Goal: Task Accomplishment & Management: Use online tool/utility

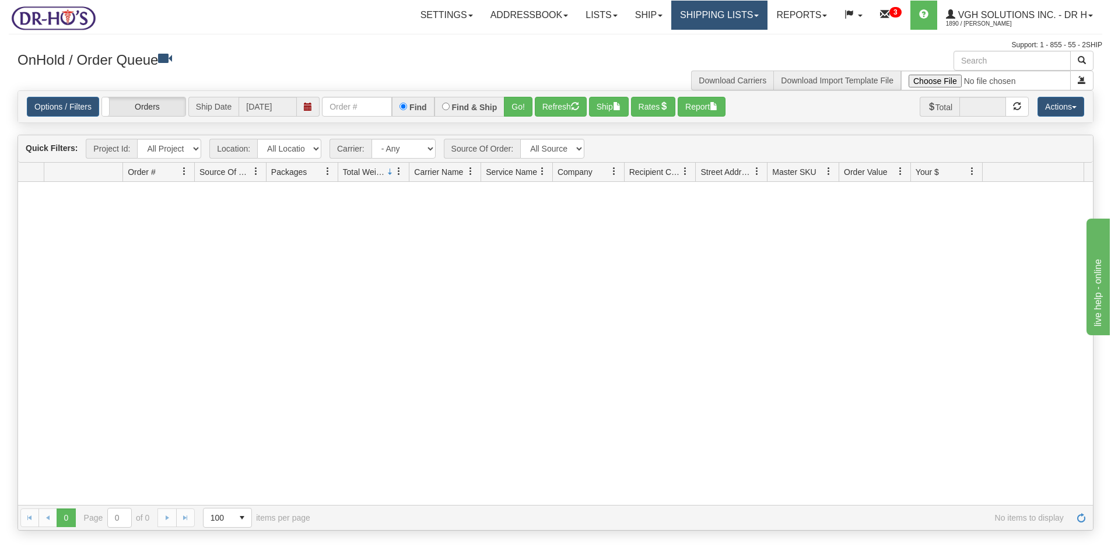
click at [716, 23] on link "Shipping lists" at bounding box center [719, 15] width 96 height 29
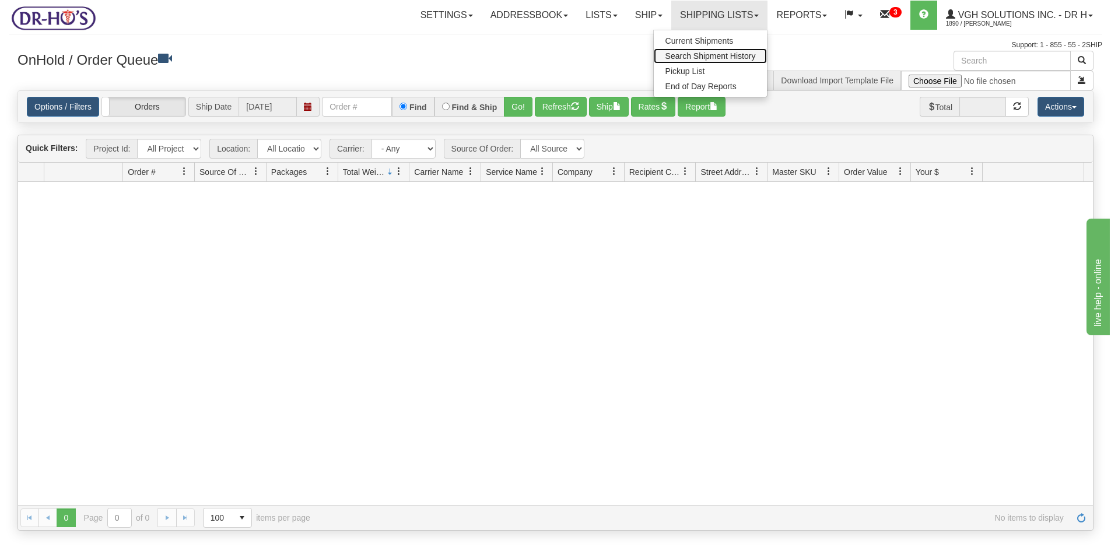
drag, startPoint x: 681, startPoint y: 57, endPoint x: 680, endPoint y: 47, distance: 10.6
click at [682, 58] on span "Search Shipment History" at bounding box center [711, 55] width 90 height 9
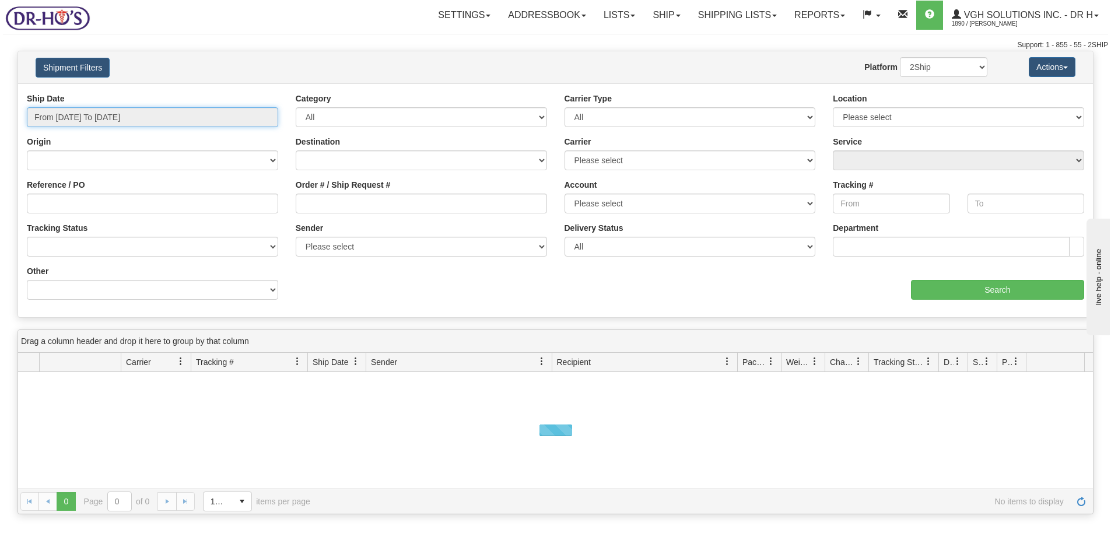
type input "[DATE]"
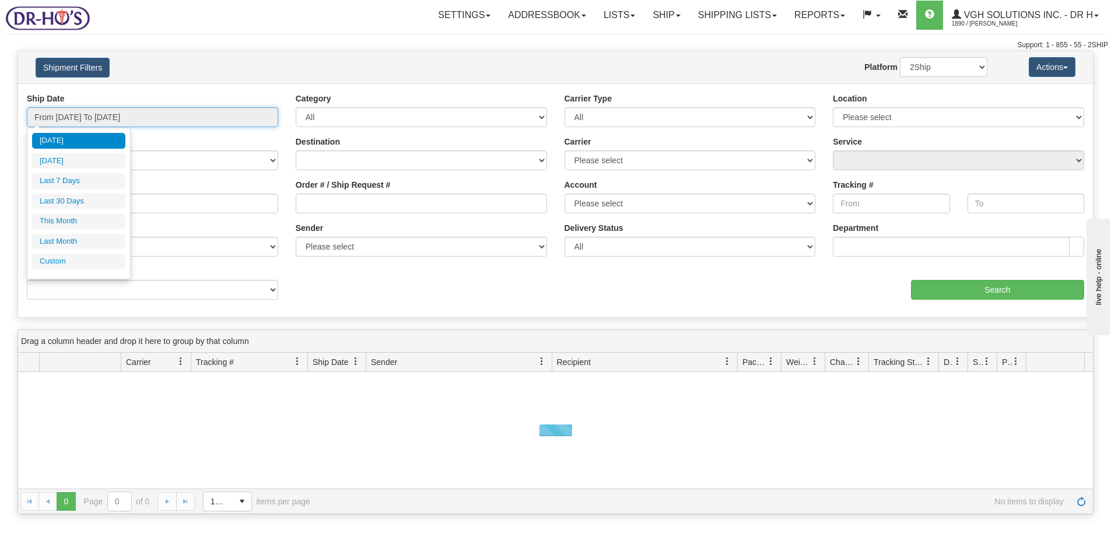
click at [74, 118] on input "From 08/27/2025 To 08/28/2025" at bounding box center [152, 117] width 251 height 20
type input "08/27/2025"
type input "08/22/2025"
type input "[DATE]"
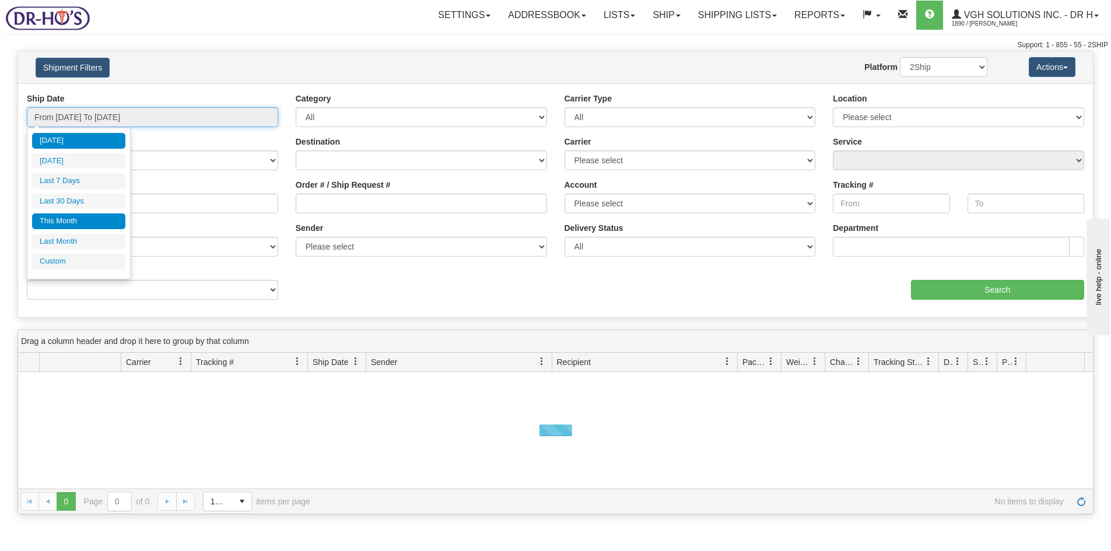
type input "08/01/2025"
type input "08/31/2025"
type input "07/01/2025"
type input "07/31/2025"
type input "[DATE]"
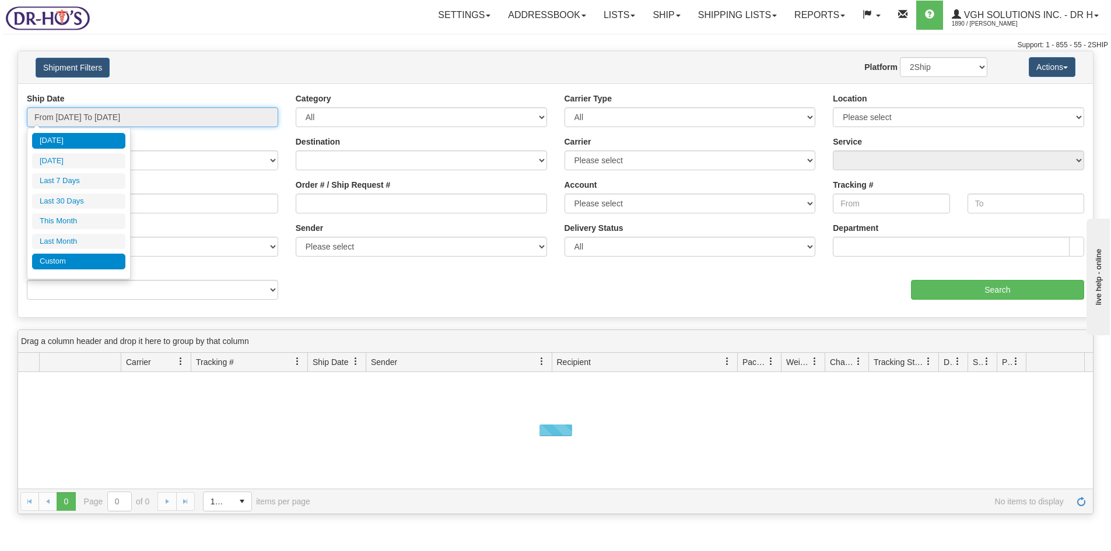
type input "[DATE]"
click at [92, 269] on li "Custom" at bounding box center [78, 262] width 93 height 16
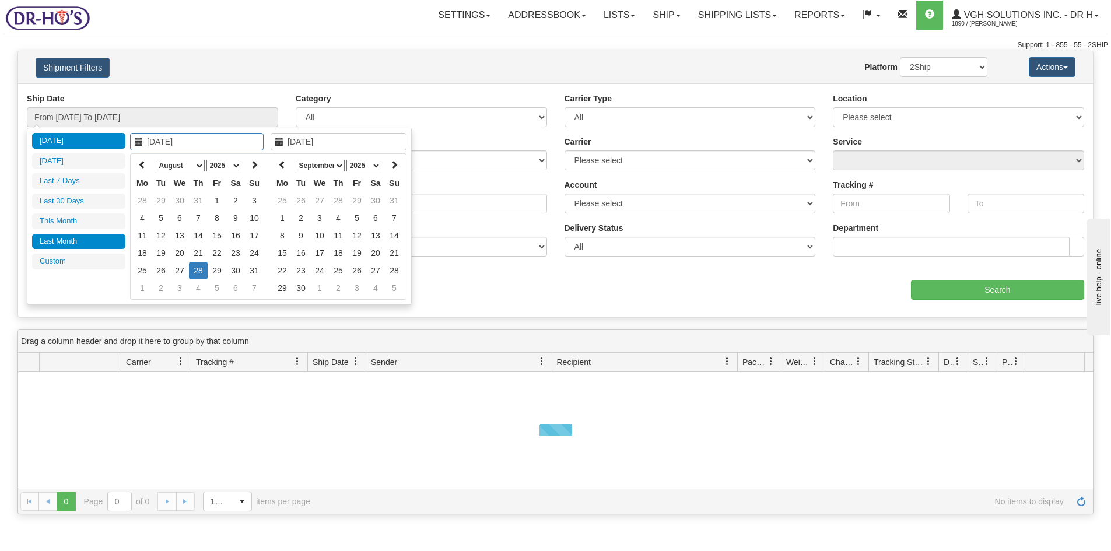
type input "07/01/2025"
type input "07/31/2025"
type input "[DATE]"
type input "08/01/2025"
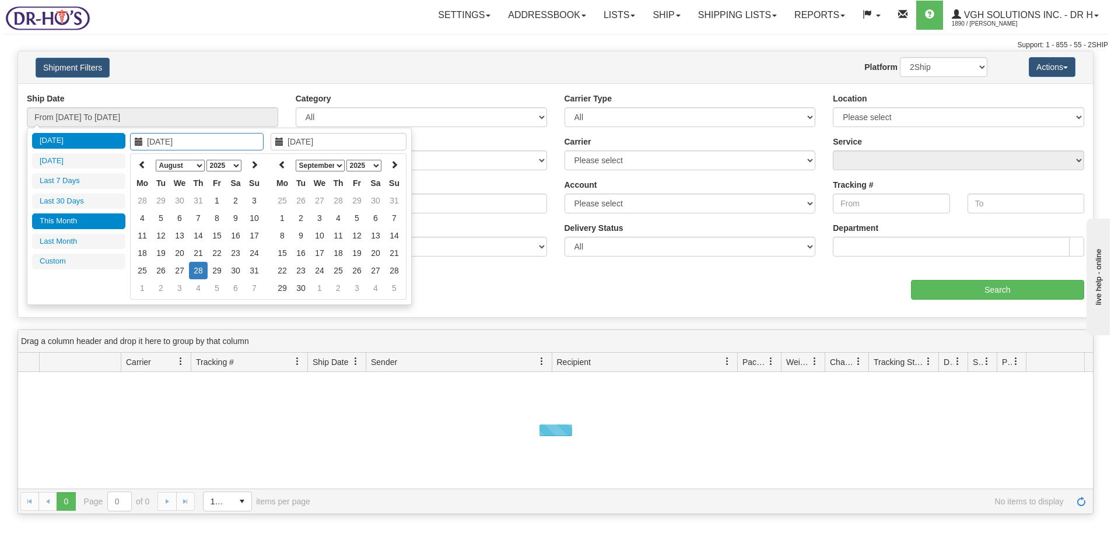
type input "08/31/2025"
type input "[DATE]"
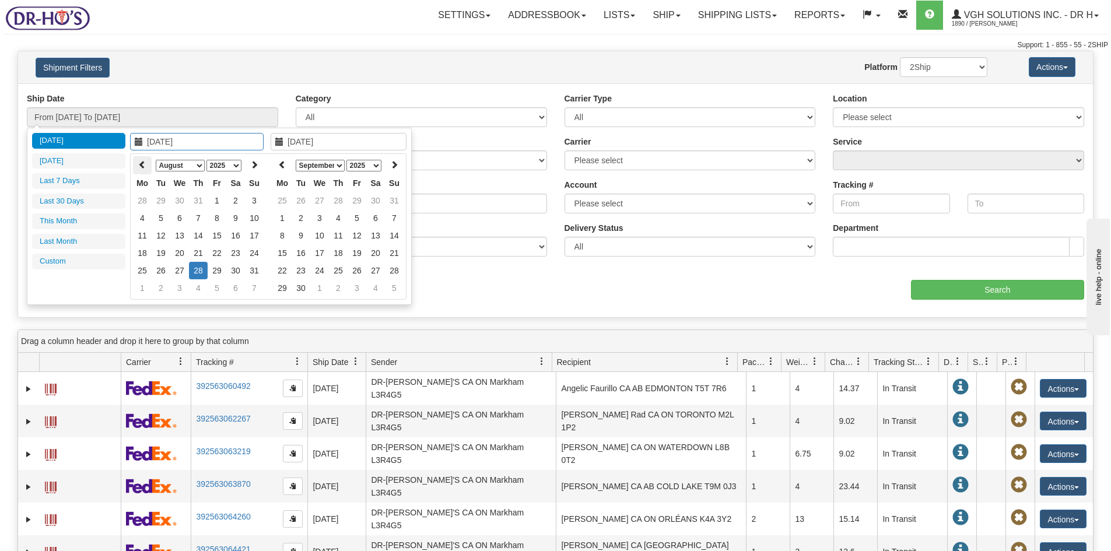
click at [142, 164] on icon at bounding box center [142, 164] width 8 height 8
click at [250, 162] on th at bounding box center [254, 165] width 19 height 18
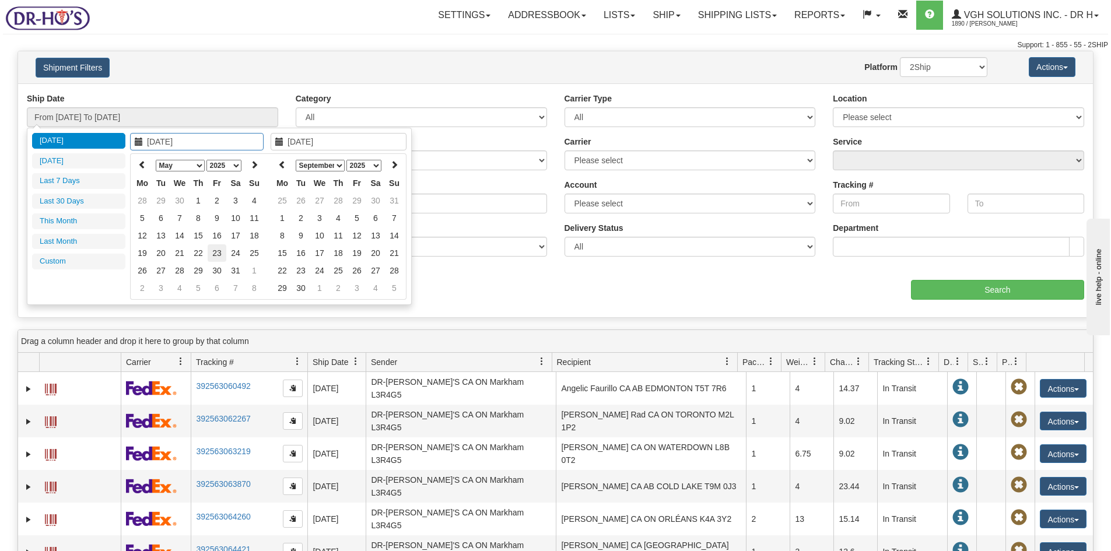
type input "05/23/2025"
click at [218, 252] on td "23" at bounding box center [217, 253] width 19 height 18
click at [282, 166] on icon at bounding box center [282, 164] width 8 height 8
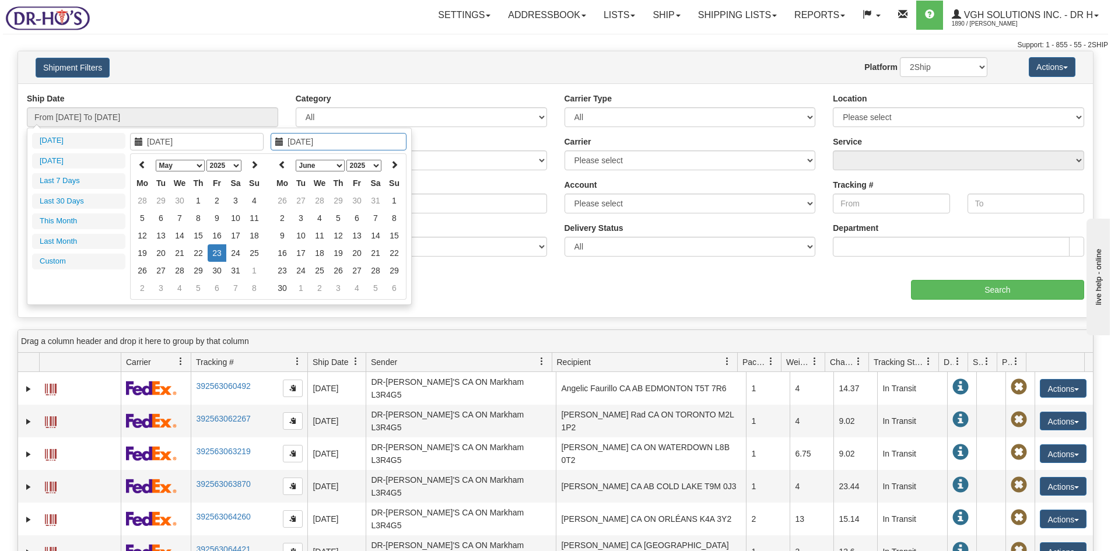
click at [282, 166] on icon at bounding box center [282, 164] width 8 height 8
type input "05/31/2025"
click at [373, 271] on td "31" at bounding box center [375, 271] width 19 height 18
type input "From 05/23/2025 To 05/31/2025"
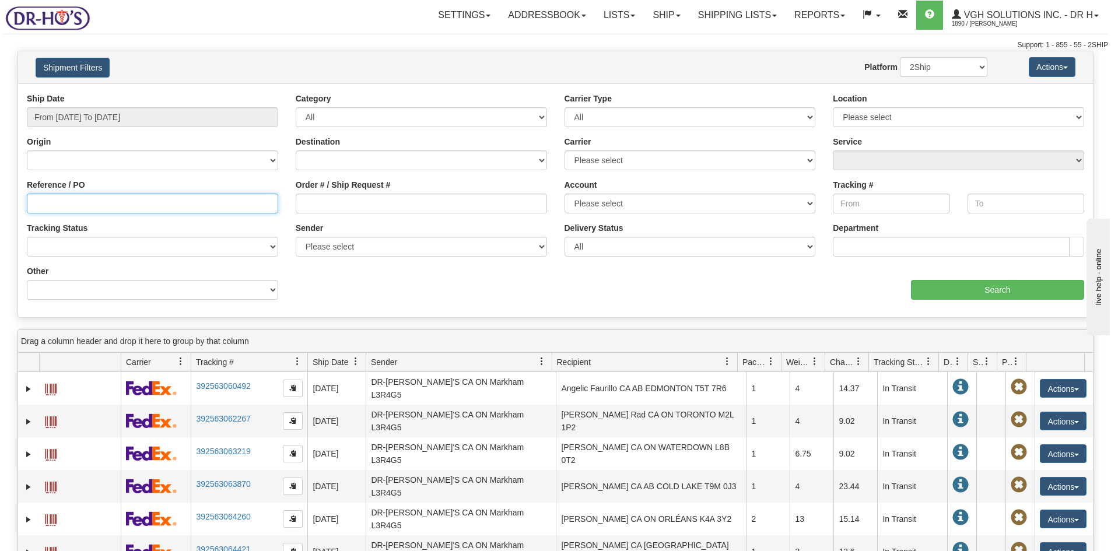
click at [72, 206] on input "Reference / PO" at bounding box center [152, 204] width 251 height 20
paste input "1181006"
type input "1181006"
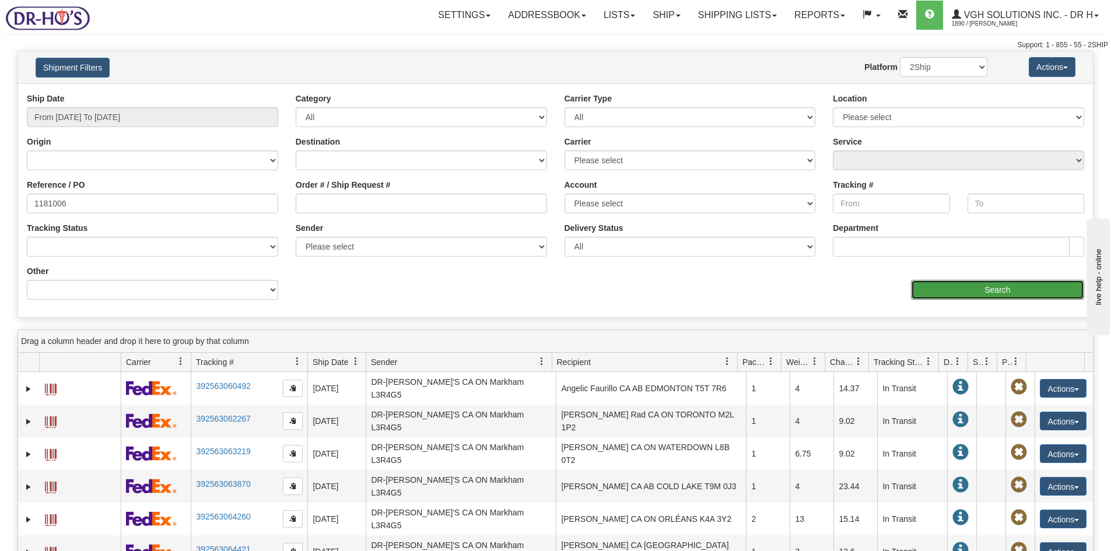
click at [970, 293] on input "Search" at bounding box center [997, 290] width 173 height 20
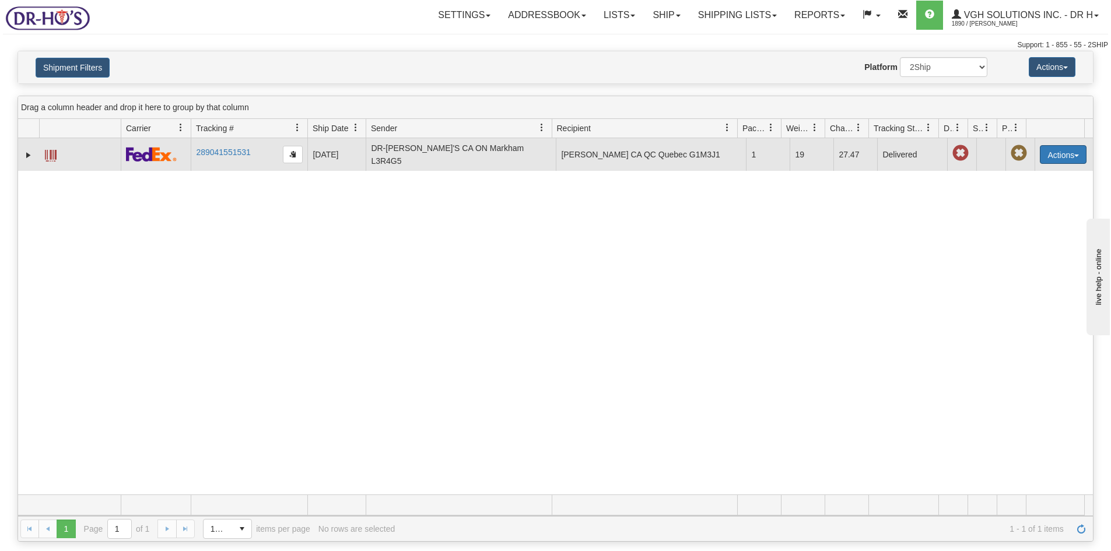
click at [1058, 152] on button "Actions" at bounding box center [1063, 154] width 47 height 19
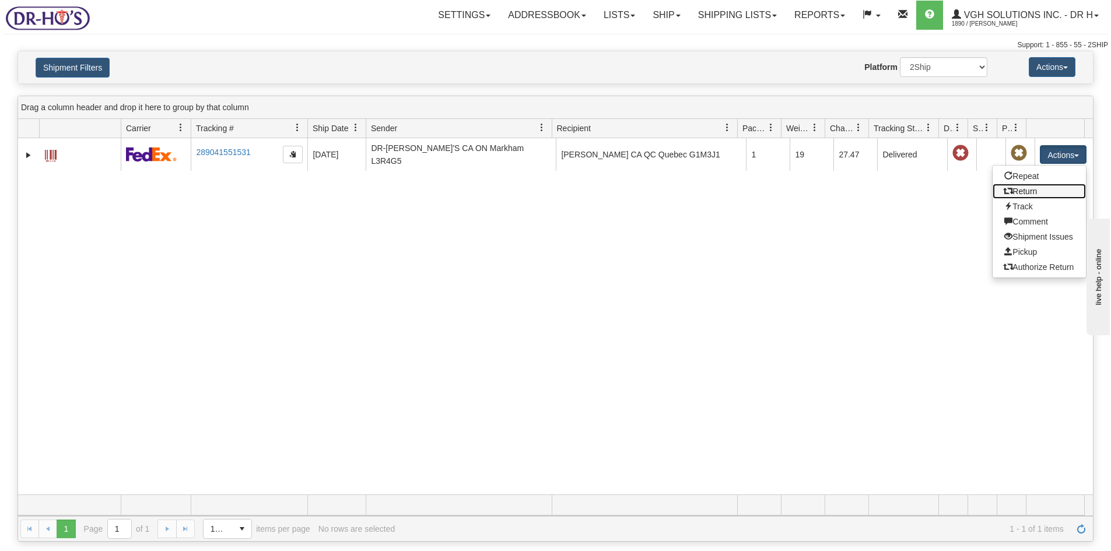
click at [1012, 187] on link "Return" at bounding box center [1039, 191] width 93 height 15
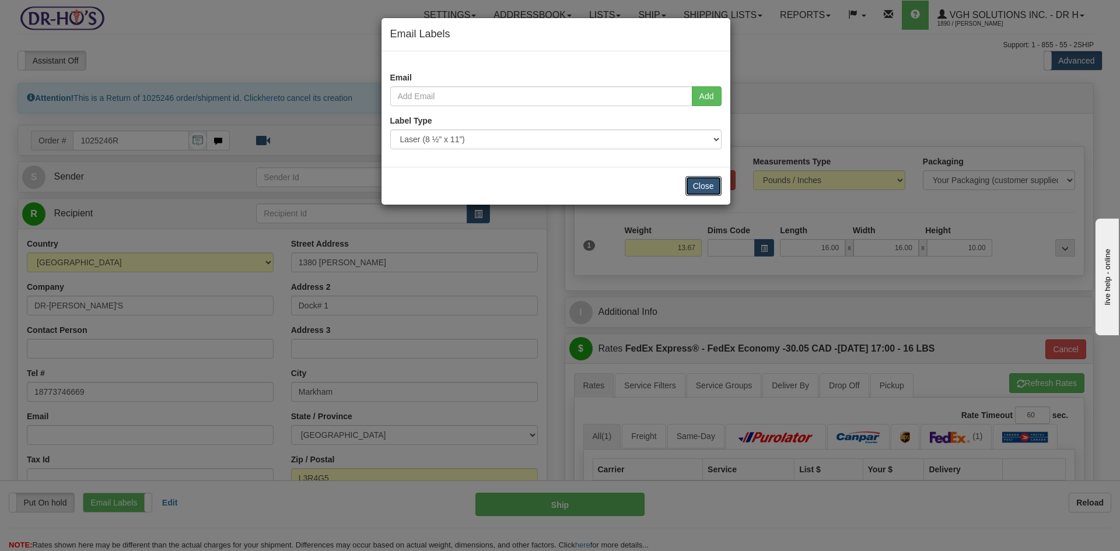
click at [718, 181] on button "Close" at bounding box center [703, 186] width 36 height 20
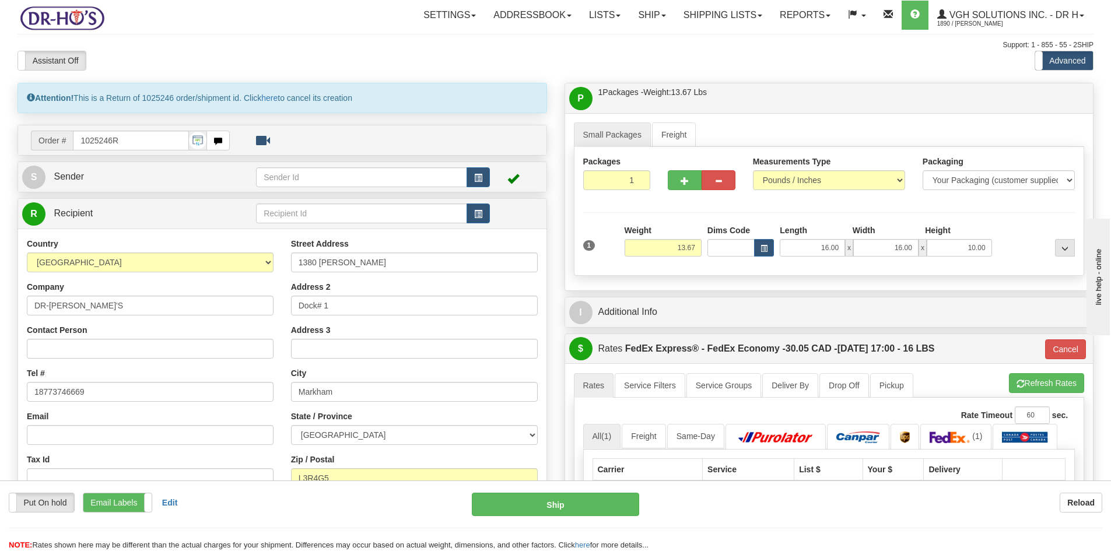
drag, startPoint x: 123, startPoint y: 503, endPoint x: 93, endPoint y: 421, distance: 87.7
click at [112, 484] on div "Put On hold Put On hold Print Order Slip Print Order Slip Email Labels Email La…" at bounding box center [555, 516] width 1111 height 71
drag, startPoint x: 74, startPoint y: 308, endPoint x: 13, endPoint y: 306, distance: 60.1
click at [13, 306] on div "Attention! This is a Return of 1025246 order/shipment id. Click here to cancel …" at bounding box center [282, 361] width 547 height 557
click at [58, 345] on input "Contact Person" at bounding box center [150, 349] width 247 height 20
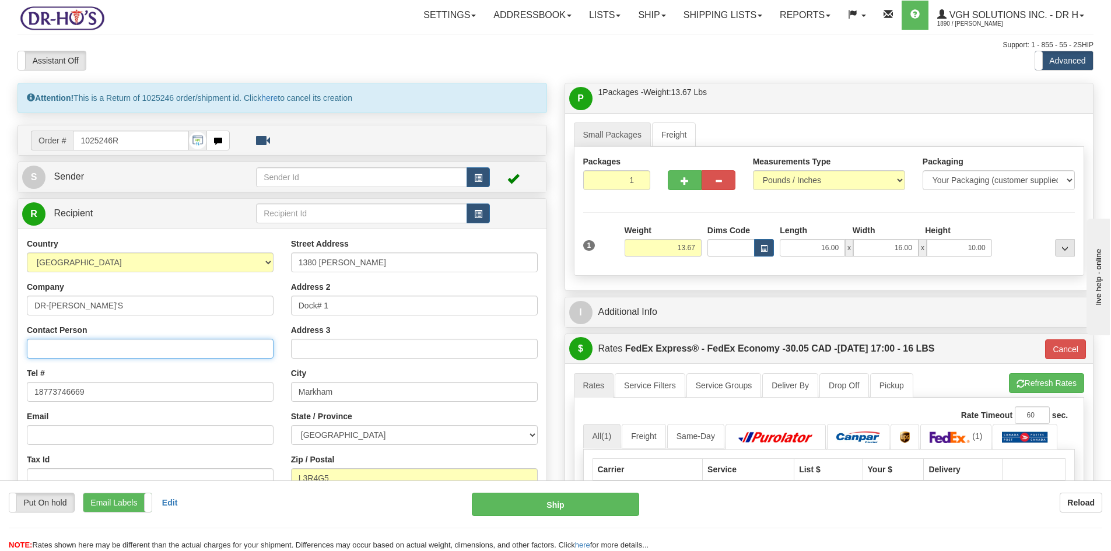
paste input "DR-[PERSON_NAME]'S"
type input "DR-[PERSON_NAME]'S"
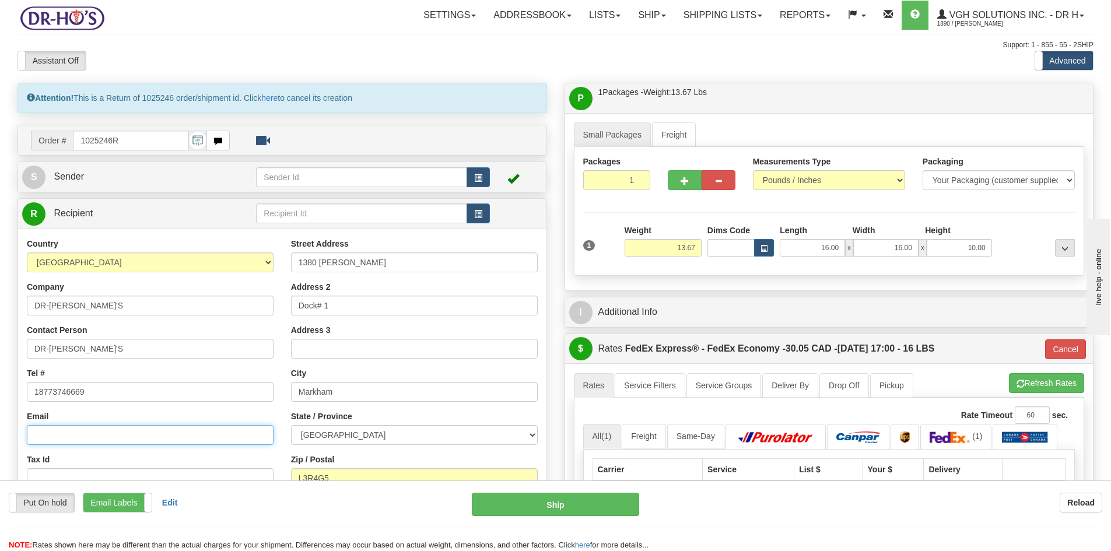
click at [52, 439] on input "Email" at bounding box center [150, 435] width 247 height 20
type input "maria@drhonow.com"
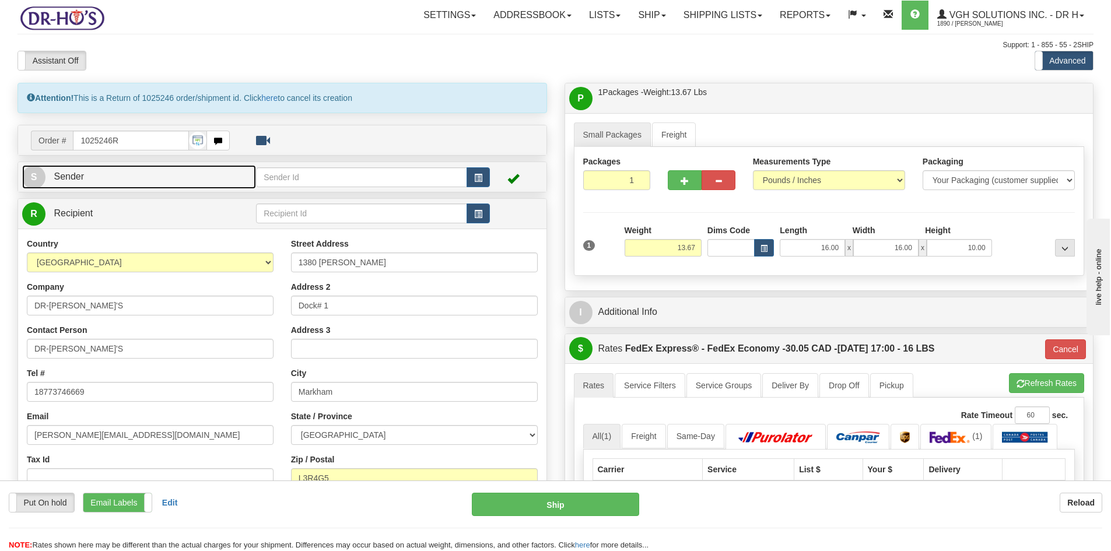
click at [80, 179] on span "Sender" at bounding box center [69, 177] width 30 height 10
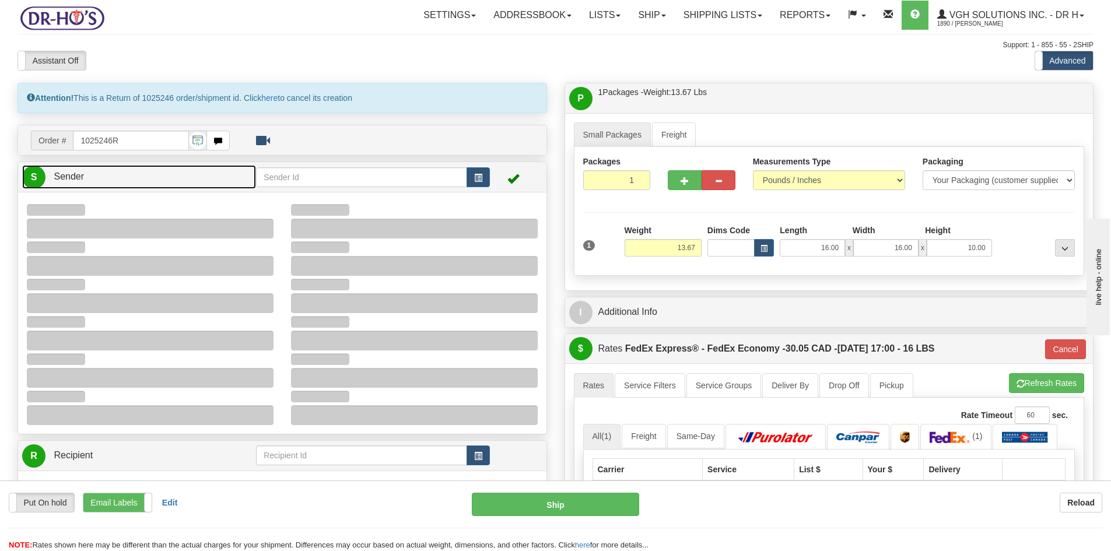
type input "13:53"
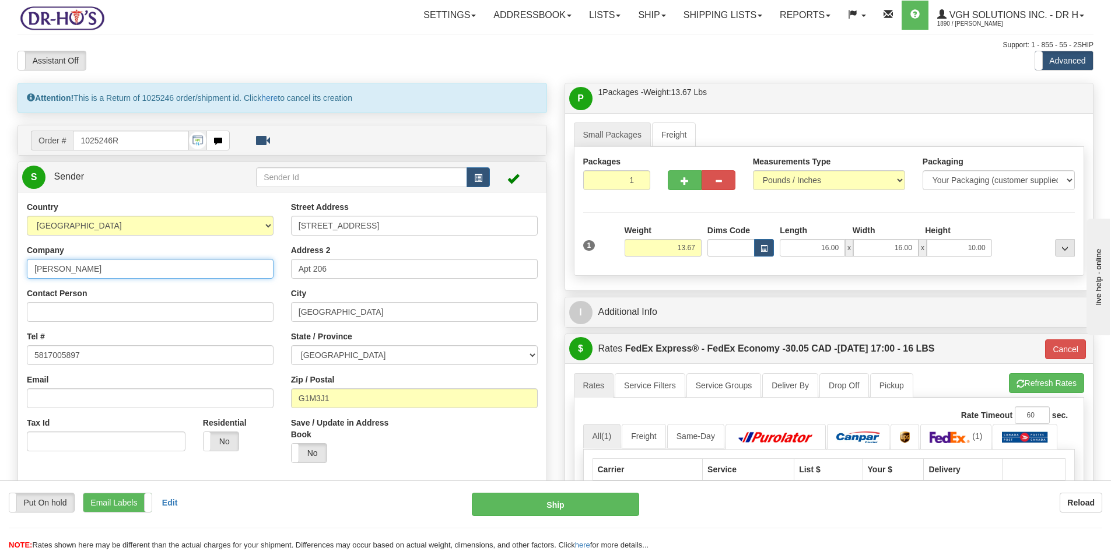
drag, startPoint x: 103, startPoint y: 271, endPoint x: 14, endPoint y: 270, distance: 88.7
click at [18, 270] on div "Country AFGHANISTAN ALAND ISLANDS ALBANIA ALGERIA AMERICAN SAMOA ANDORRA ANGOLA…" at bounding box center [282, 362] width 529 height 323
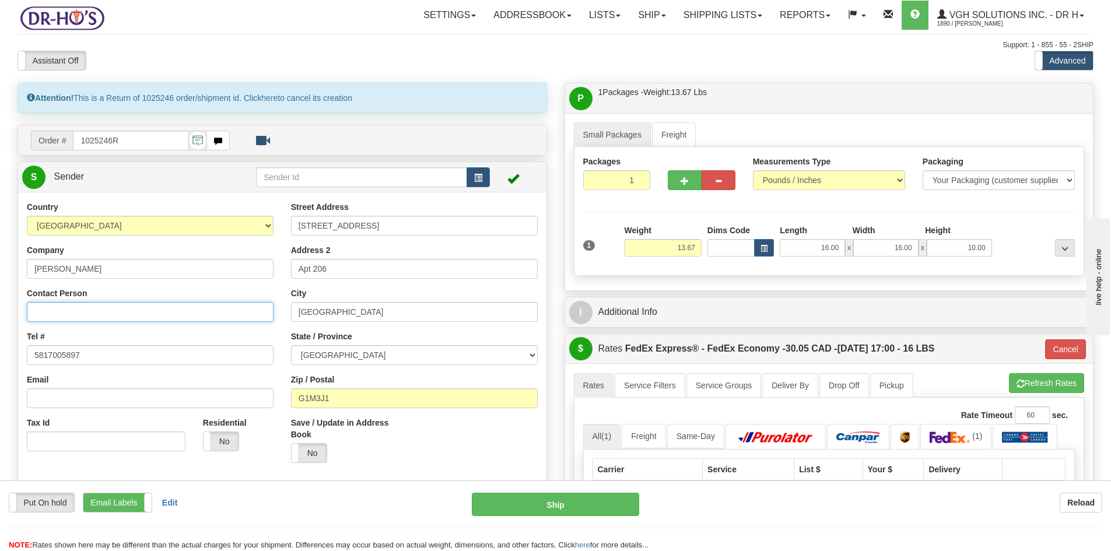
click at [55, 317] on input "Contact Person" at bounding box center [150, 312] width 247 height 20
paste input "Gerard Beaudouin"
type input "Gerard Beaudouin"
click at [1076, 345] on button "Cancel" at bounding box center [1065, 350] width 41 height 20
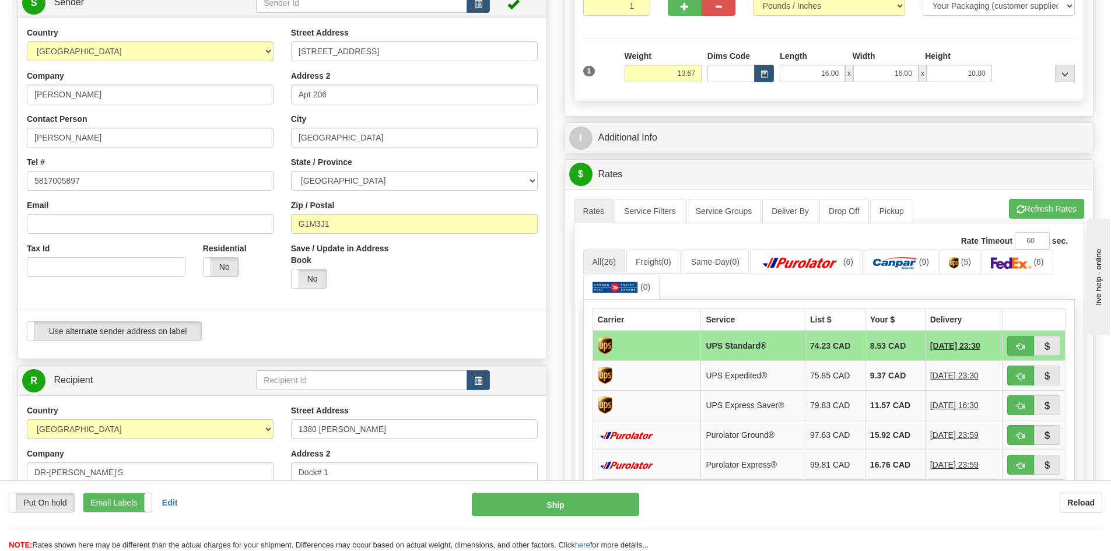
scroll to position [175, 0]
click at [1038, 205] on button "Refresh Rates" at bounding box center [1046, 208] width 75 height 20
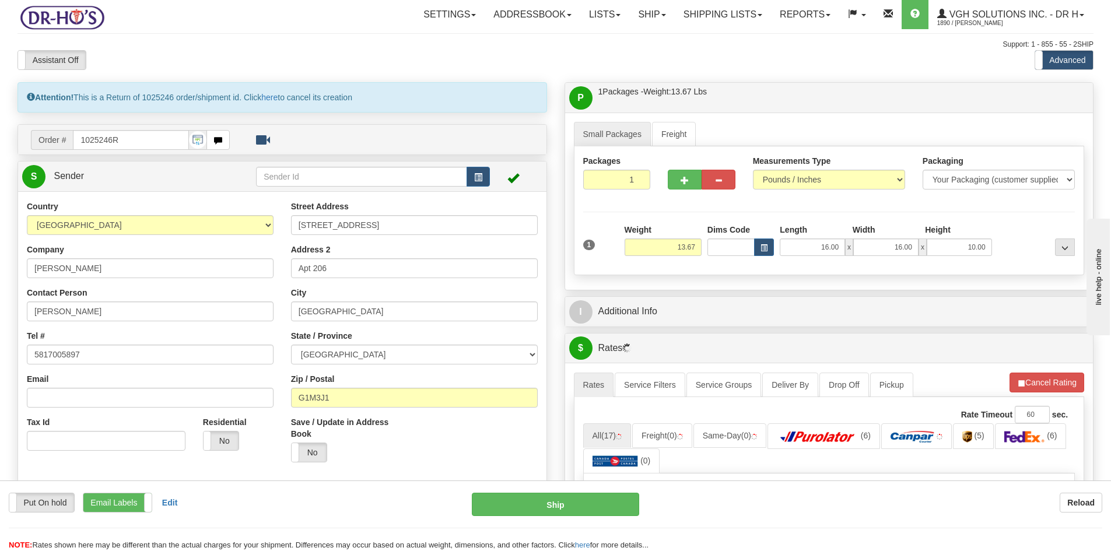
scroll to position [0, 0]
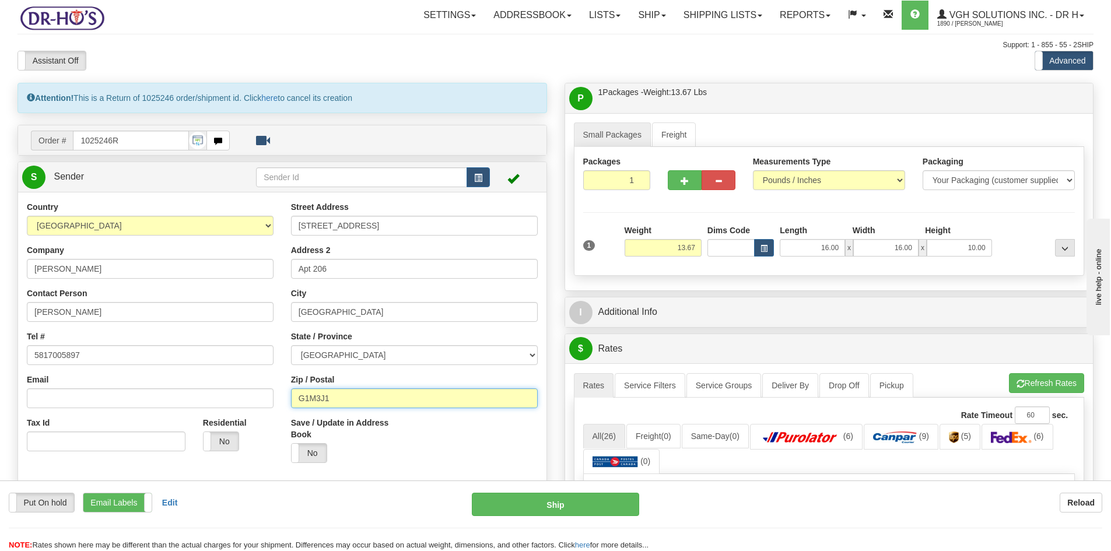
drag, startPoint x: 298, startPoint y: 398, endPoint x: 380, endPoint y: 396, distance: 81.7
click at [380, 396] on input "G1M3J1" at bounding box center [414, 399] width 247 height 20
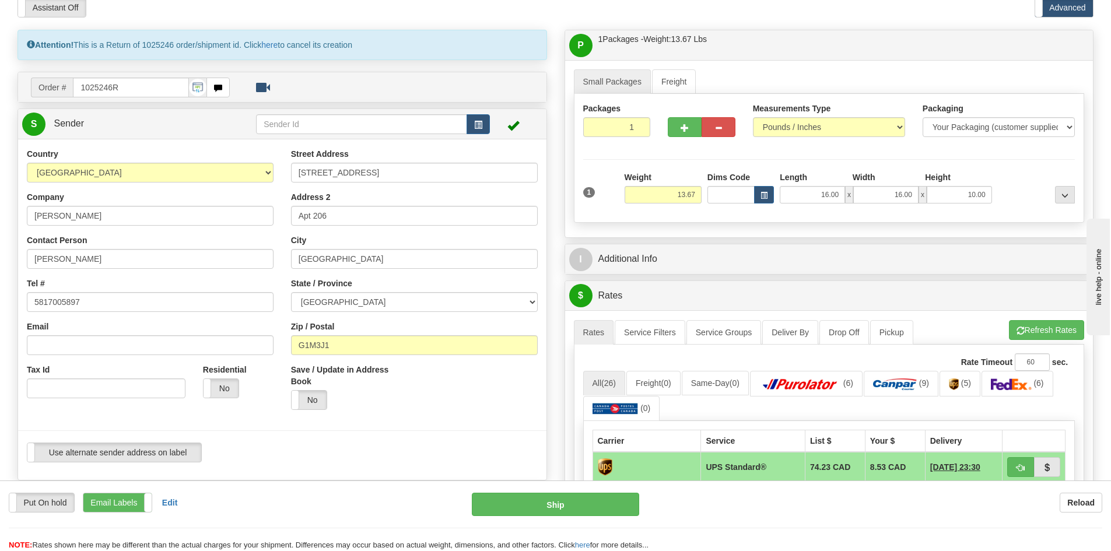
scroll to position [233, 0]
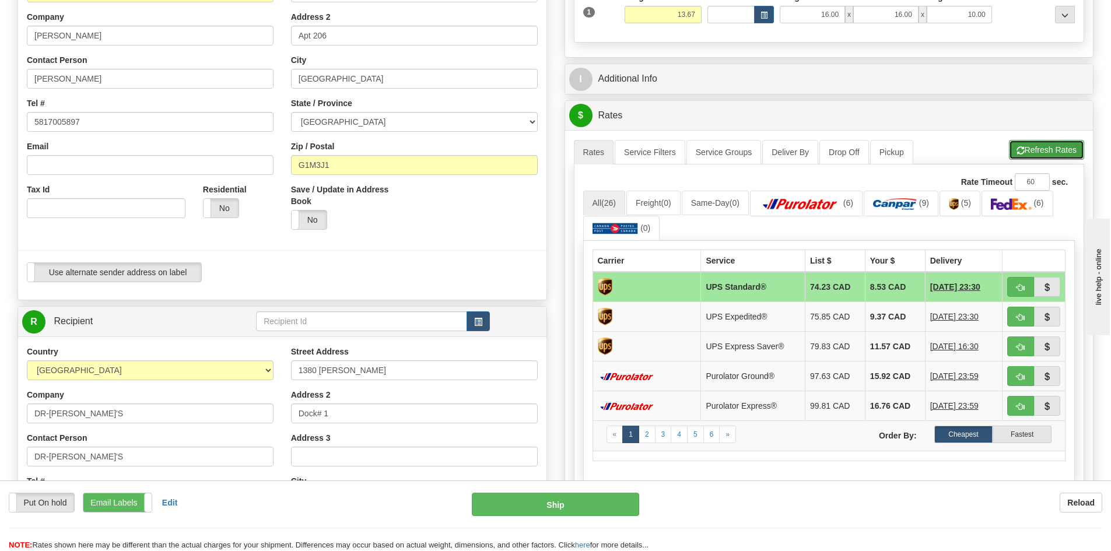
click at [1033, 153] on button "Refresh Rates" at bounding box center [1046, 150] width 75 height 20
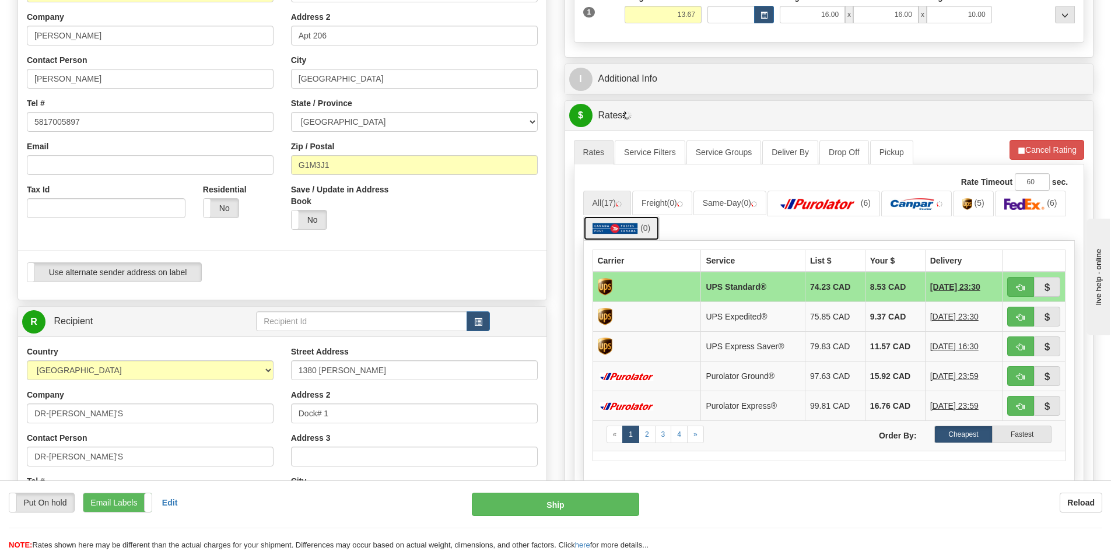
click at [606, 226] on img at bounding box center [616, 229] width 46 height 12
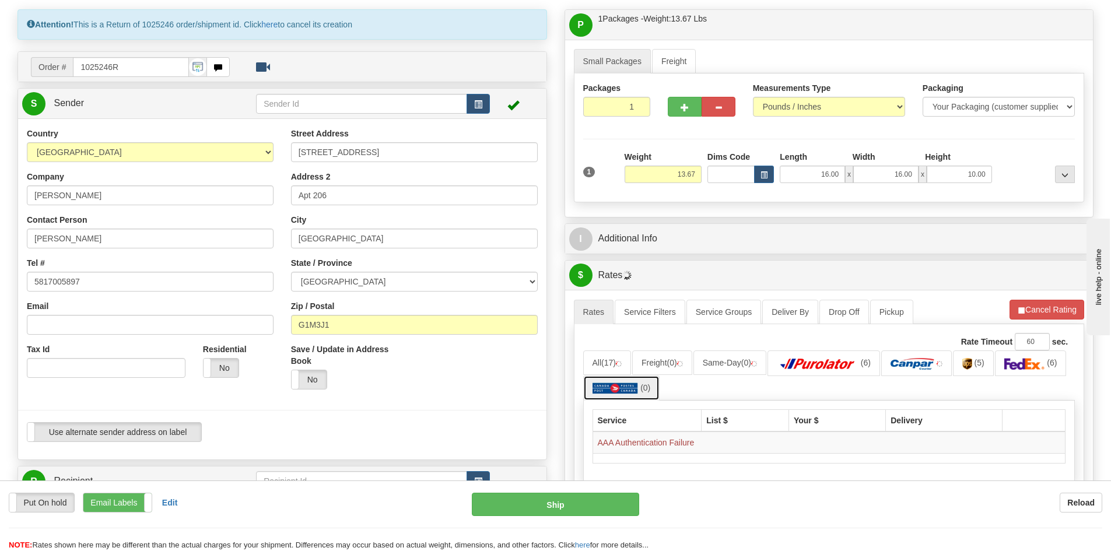
scroll to position [58, 0]
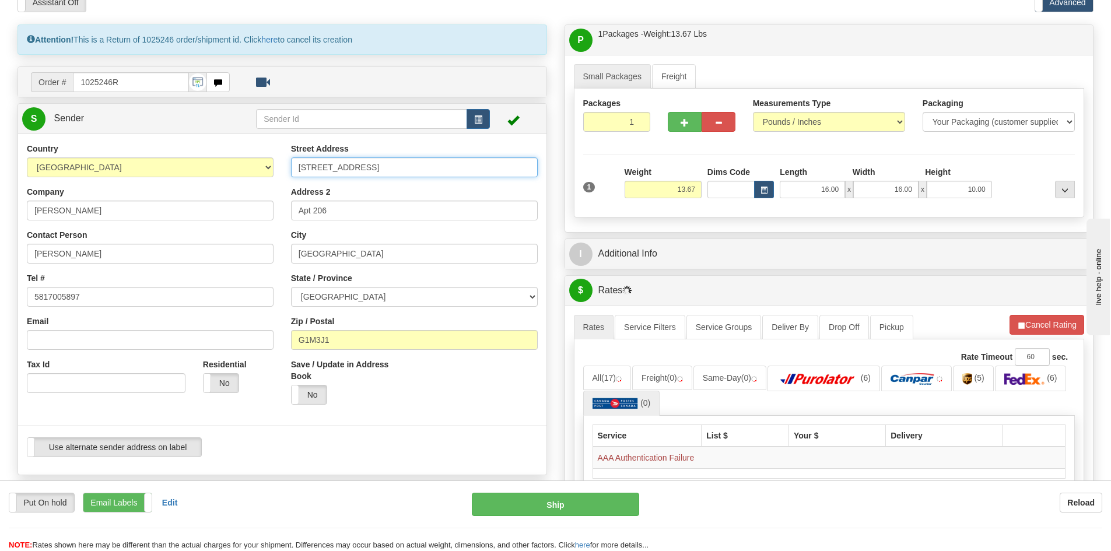
drag, startPoint x: 298, startPoint y: 167, endPoint x: 403, endPoint y: 167, distance: 105.0
click at [403, 167] on input "243 Av du Chanoine Cote" at bounding box center [414, 168] width 247 height 20
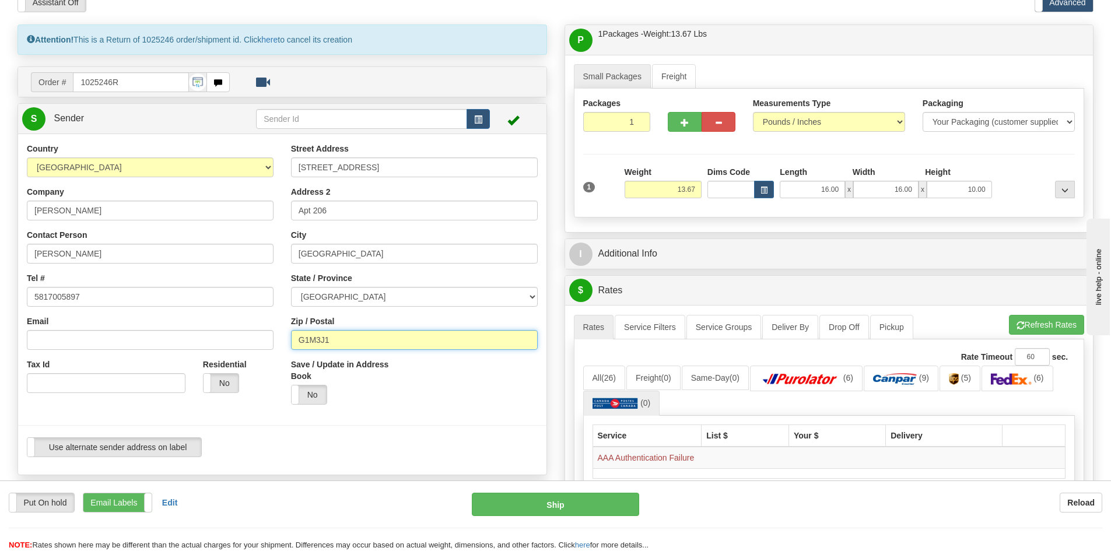
click at [319, 340] on input "G1M3J1" at bounding box center [414, 340] width 247 height 20
type input "G1M 3J1"
click at [426, 404] on div "Save / Update in Address Book Yes No" at bounding box center [414, 386] width 264 height 55
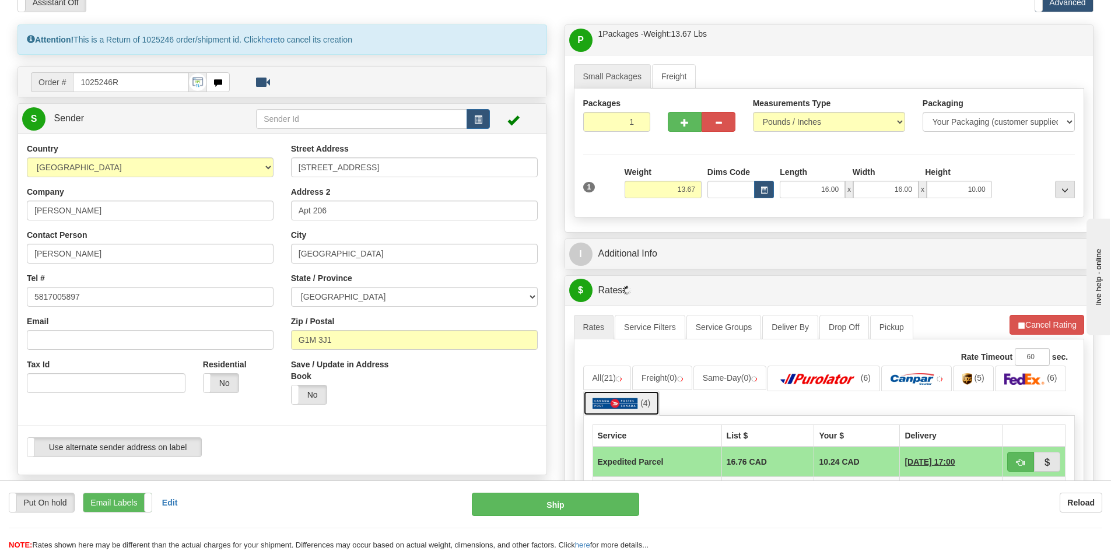
click at [617, 401] on img at bounding box center [616, 404] width 46 height 12
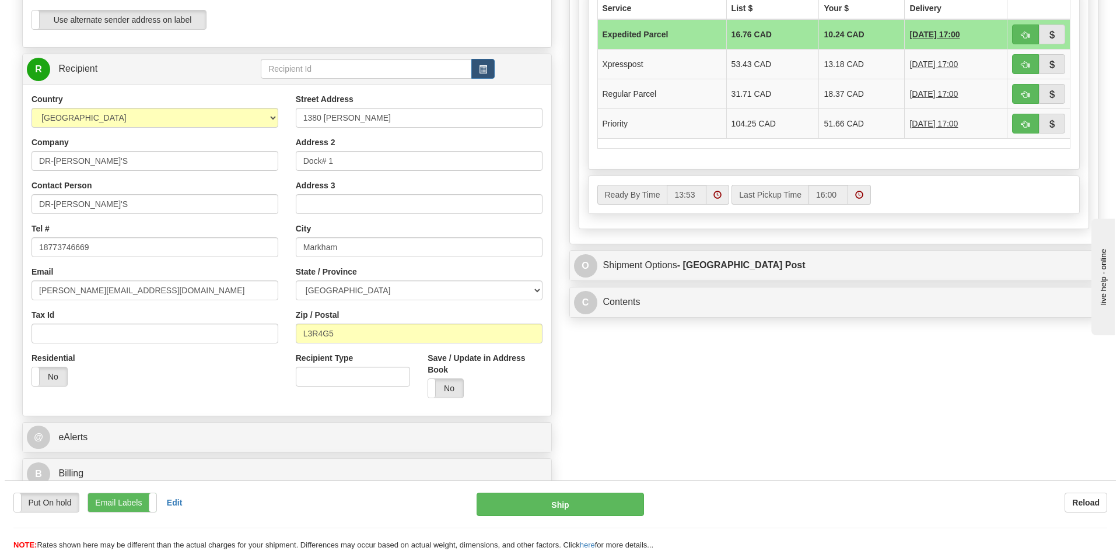
scroll to position [525, 0]
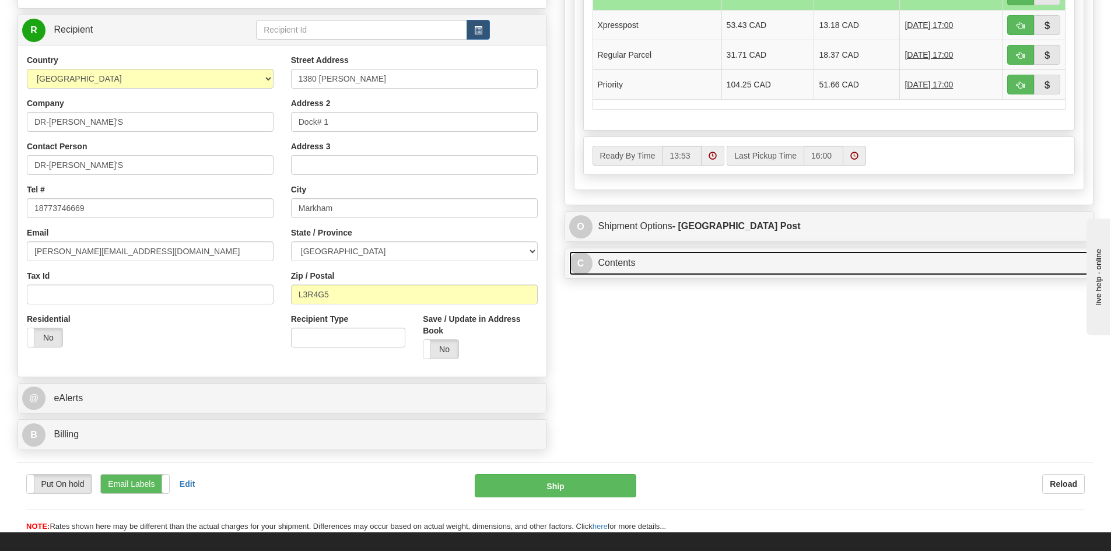
click at [627, 270] on link "C Contents" at bounding box center [829, 263] width 520 height 24
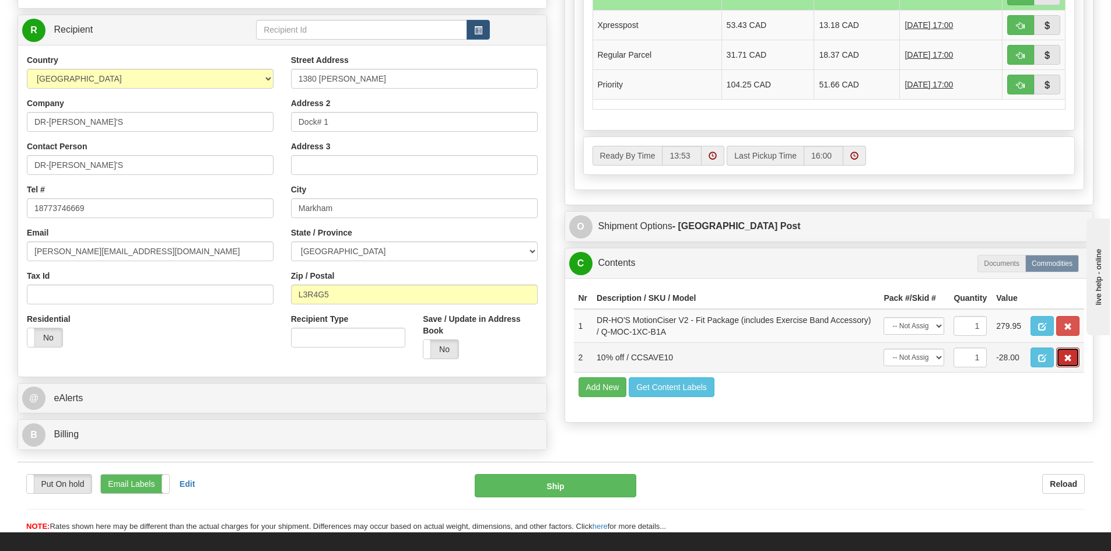
click at [1068, 356] on span "button" at bounding box center [1068, 359] width 8 height 8
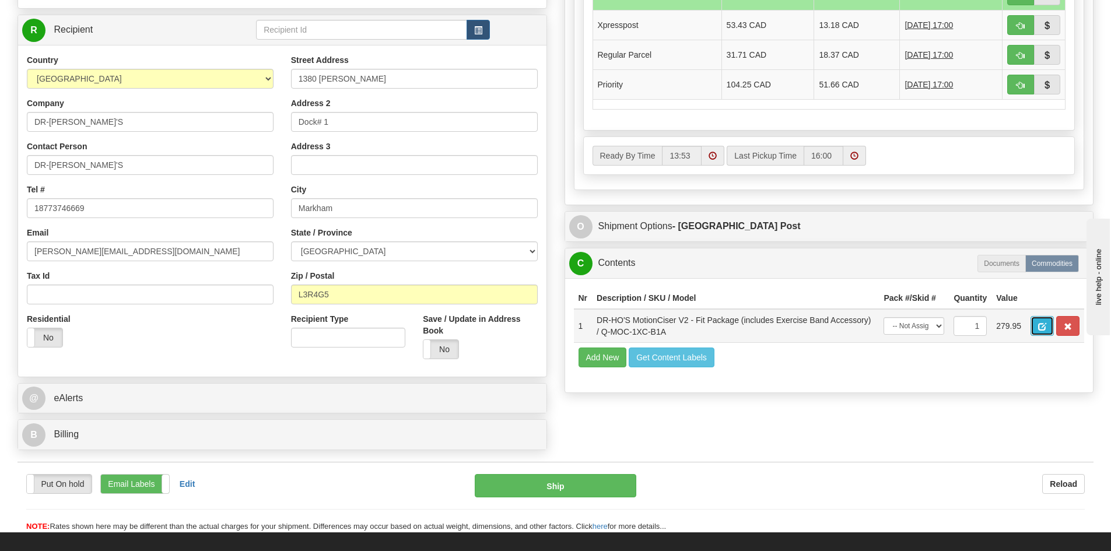
click at [1042, 324] on span "button" at bounding box center [1042, 327] width 8 height 8
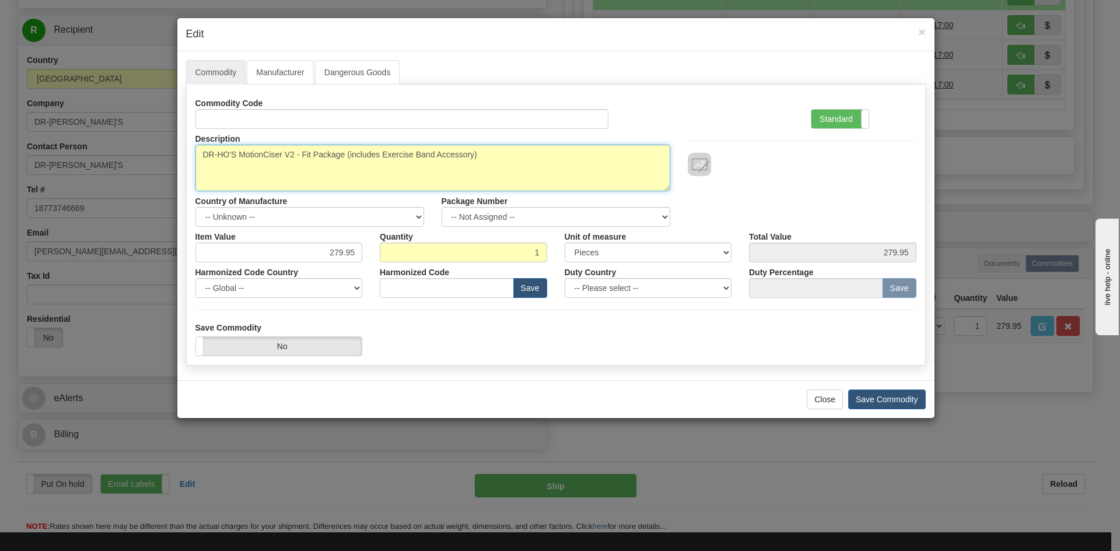
drag, startPoint x: 347, startPoint y: 156, endPoint x: 539, endPoint y: 156, distance: 192.5
click at [539, 156] on textarea "DR-HO'S MotionCiser V2 - Fit Package (includes Exercise Band Accessory)" at bounding box center [432, 168] width 475 height 47
type textarea "DR-HO'S MotionCiser V2 - Fit Package"
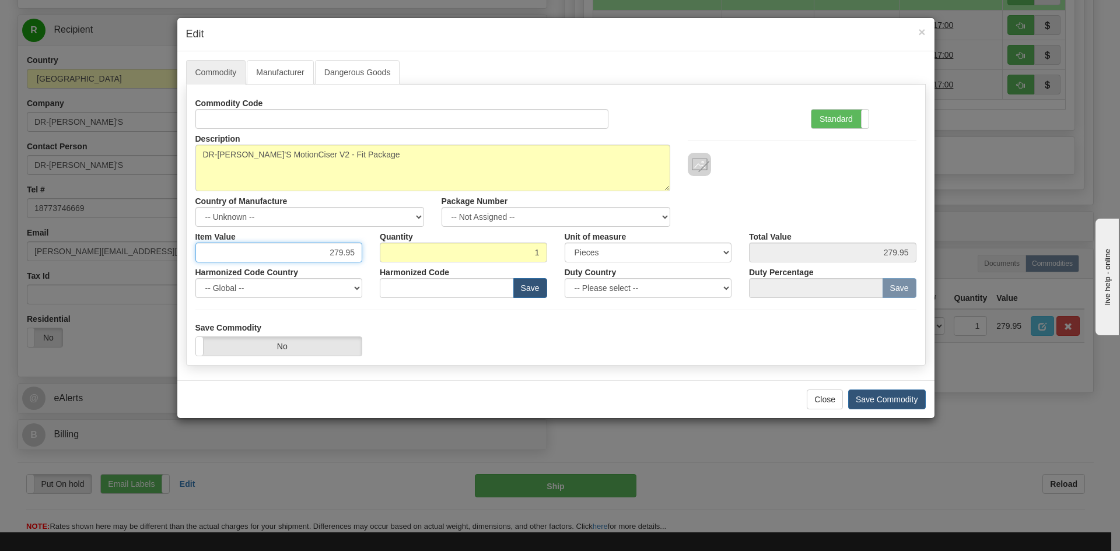
drag, startPoint x: 310, startPoint y: 253, endPoint x: 395, endPoint y: 254, distance: 84.6
click at [395, 254] on div "Item Value 279.95 Quantity 1 Unit of measure 3 Thousand Square Inches Adjustmen…" at bounding box center [556, 245] width 739 height 36
type input "0.00"
click at [432, 337] on div "Save Commodity Yes No" at bounding box center [556, 339] width 739 height 34
click at [869, 403] on button "Save Commodity" at bounding box center [887, 400] width 78 height 20
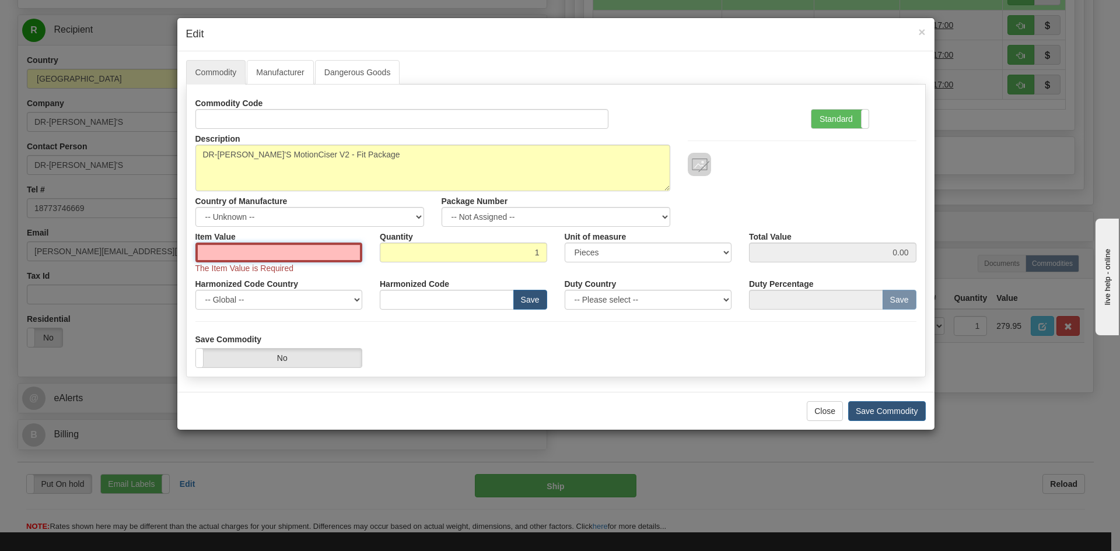
click at [292, 258] on input "Item Value" at bounding box center [278, 253] width 167 height 20
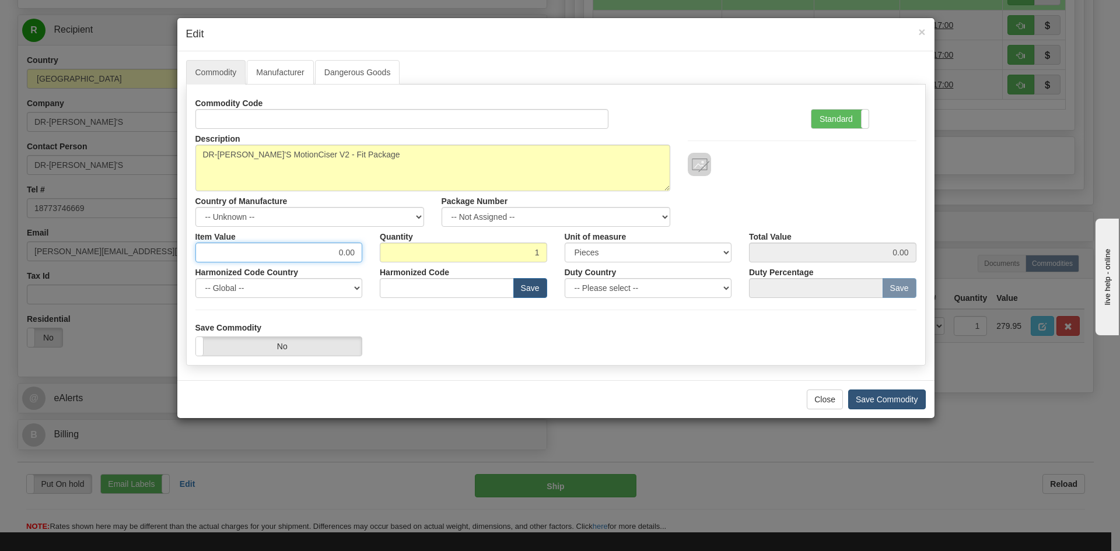
type input "0.00"
click at [889, 398] on button "Save Commodity" at bounding box center [887, 400] width 78 height 20
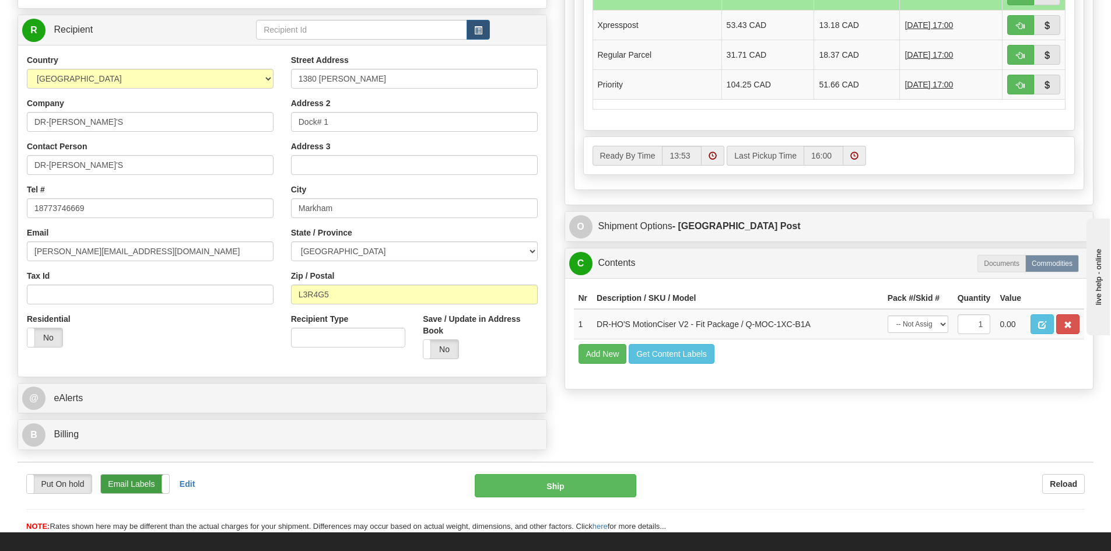
click at [132, 487] on label "Email Labels" at bounding box center [135, 484] width 68 height 19
click at [554, 488] on button "Ship" at bounding box center [556, 485] width 162 height 23
type input "DOM.EP"
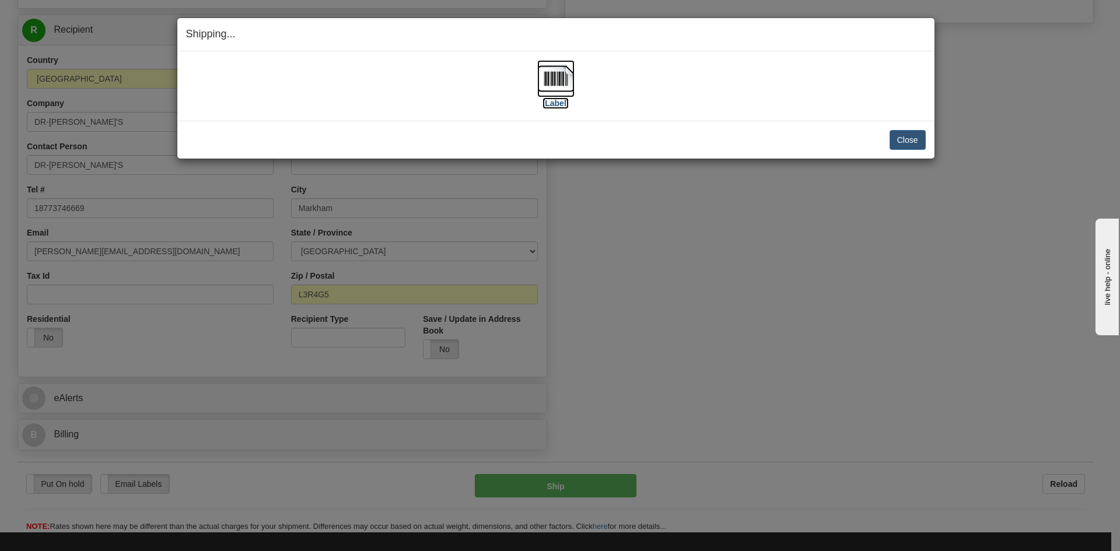
click at [559, 85] on img at bounding box center [555, 78] width 37 height 37
click at [911, 135] on button "Close" at bounding box center [908, 140] width 36 height 20
click at [910, 142] on button "Close" at bounding box center [908, 140] width 36 height 20
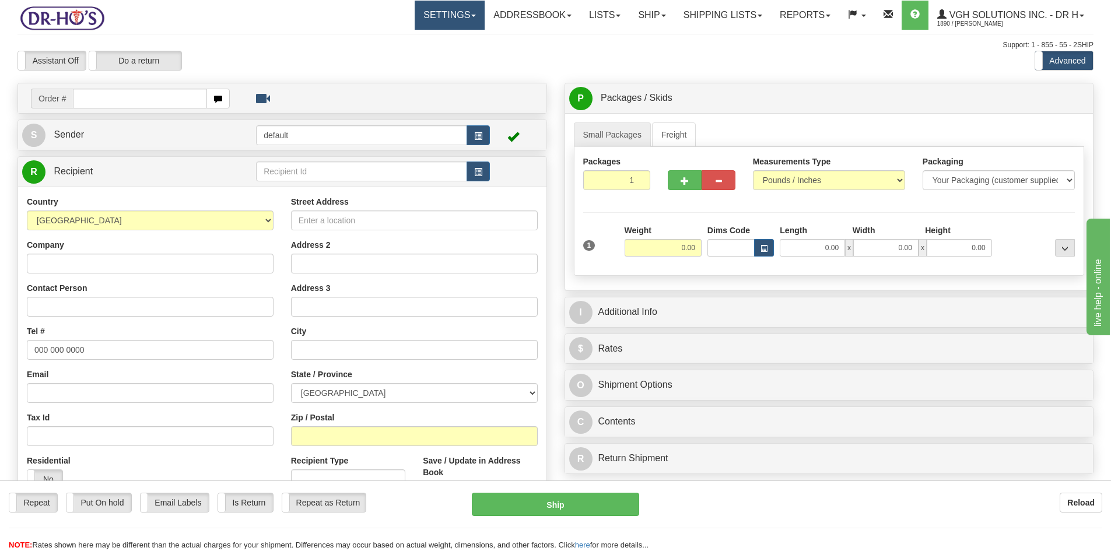
click at [439, 20] on link "Settings" at bounding box center [450, 15] width 70 height 29
click at [415, 44] on span "Shipping Preferences" at bounding box center [419, 40] width 78 height 9
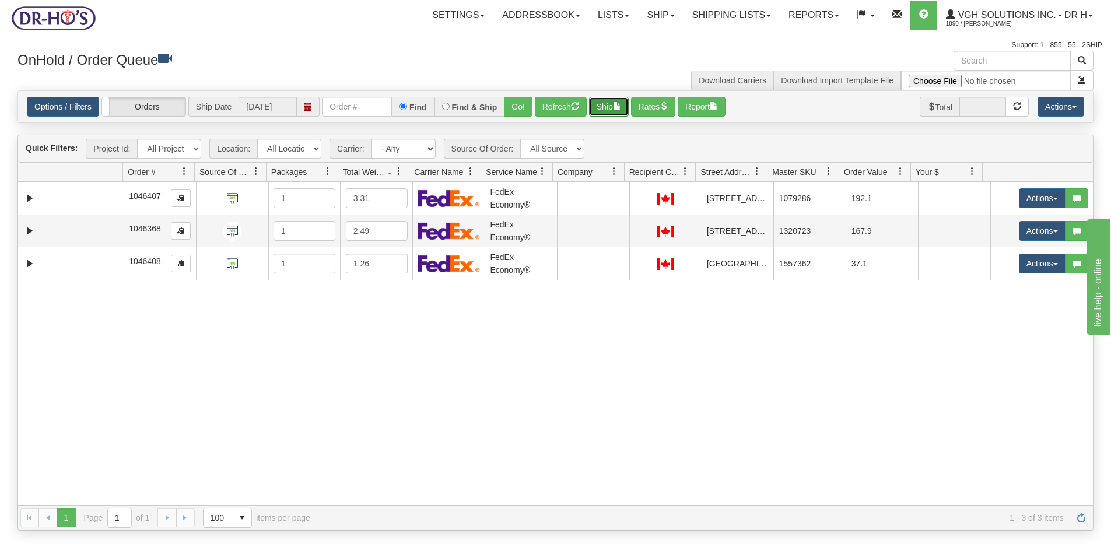
click at [601, 109] on button "Ship" at bounding box center [609, 107] width 40 height 20
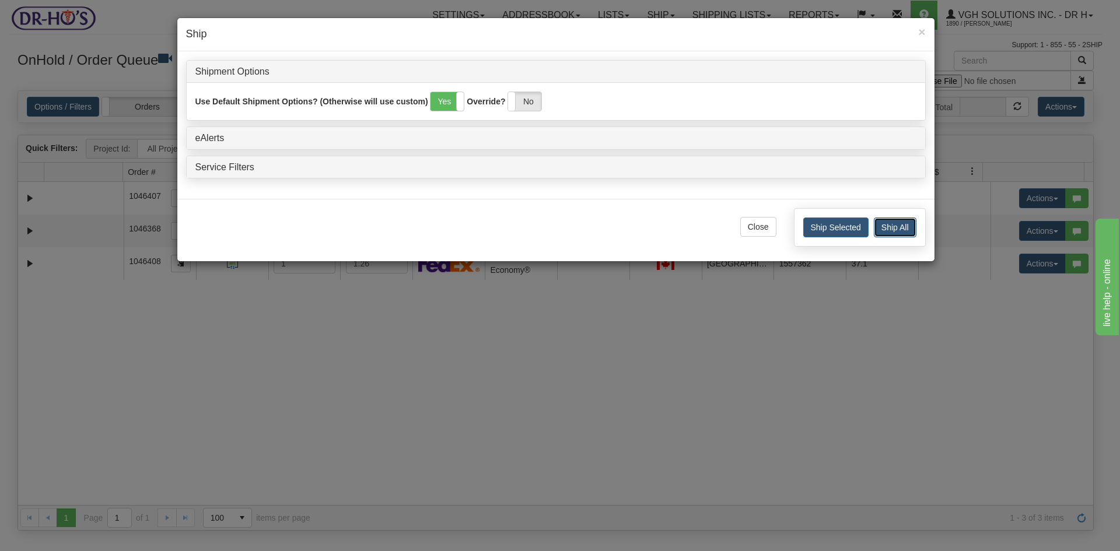
click at [893, 228] on button "Ship All" at bounding box center [895, 228] width 43 height 20
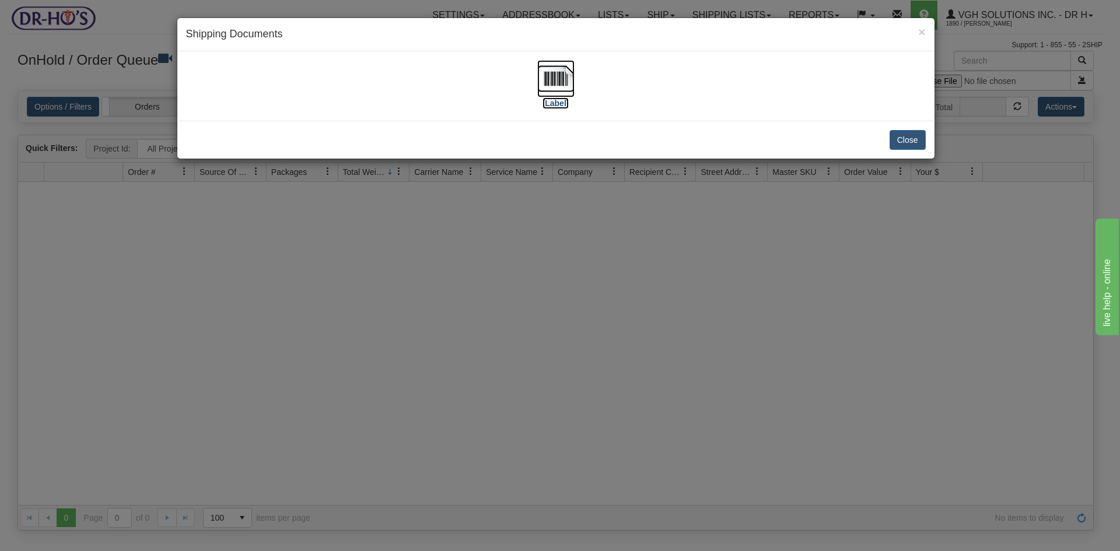
click at [560, 79] on img at bounding box center [555, 78] width 37 height 37
drag, startPoint x: 903, startPoint y: 143, endPoint x: 835, endPoint y: 114, distance: 73.7
click at [903, 142] on button "Close" at bounding box center [908, 140] width 36 height 20
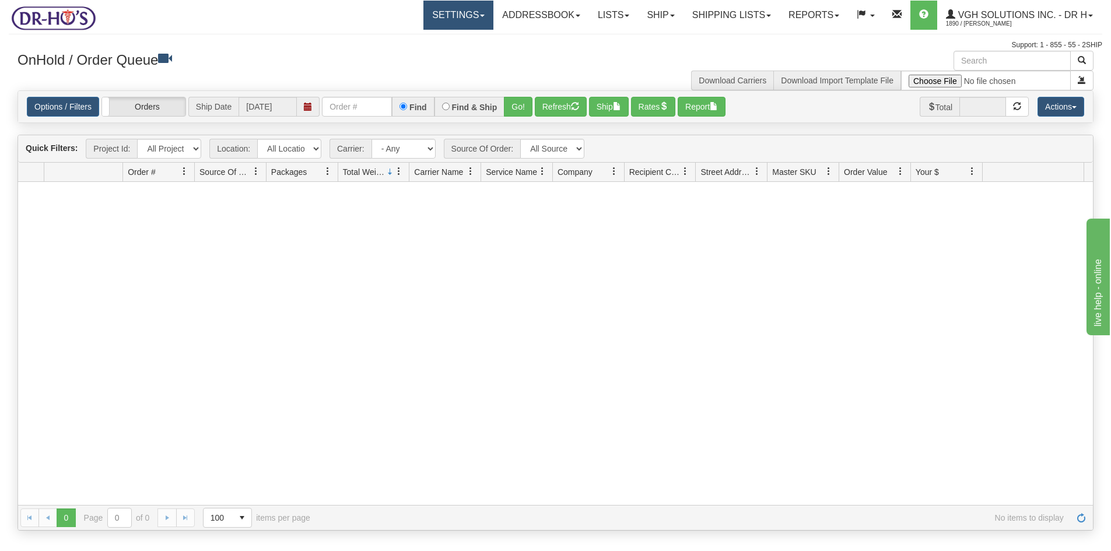
click at [449, 12] on link "Settings" at bounding box center [459, 15] width 70 height 29
click at [412, 37] on span "Shipping Preferences" at bounding box center [428, 40] width 78 height 9
